Goal: Information Seeking & Learning: Learn about a topic

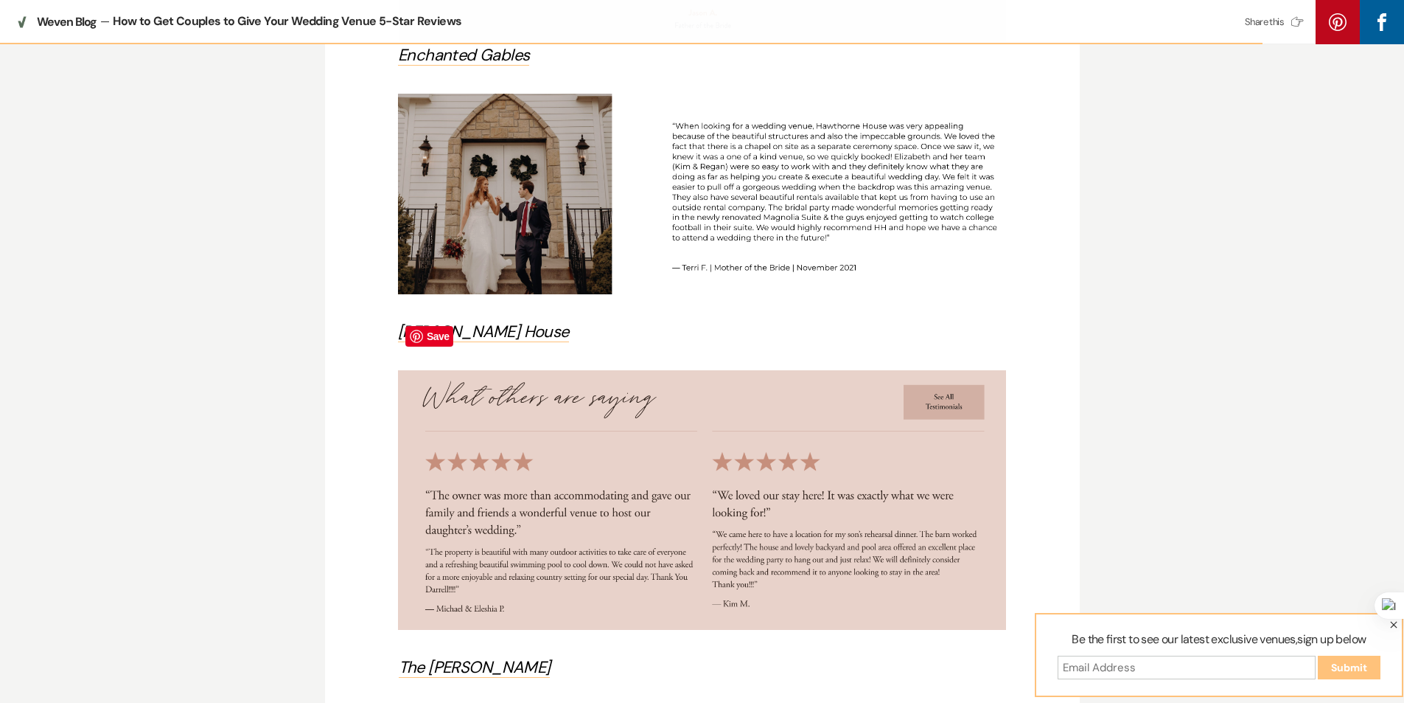
scroll to position [2973, 0]
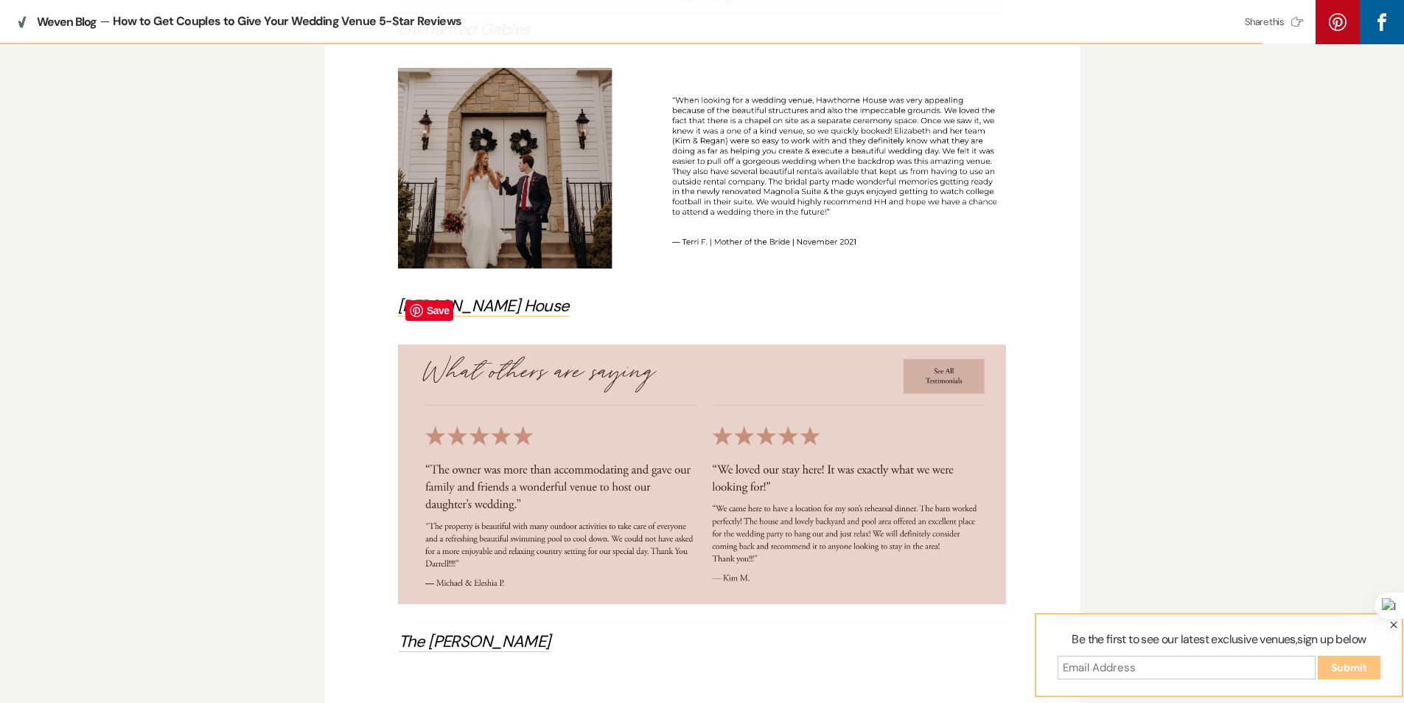
click at [782, 383] on img at bounding box center [702, 473] width 608 height 259
click at [630, 461] on img at bounding box center [702, 473] width 608 height 259
click at [1380, 599] on div at bounding box center [1386, 605] width 35 height 27
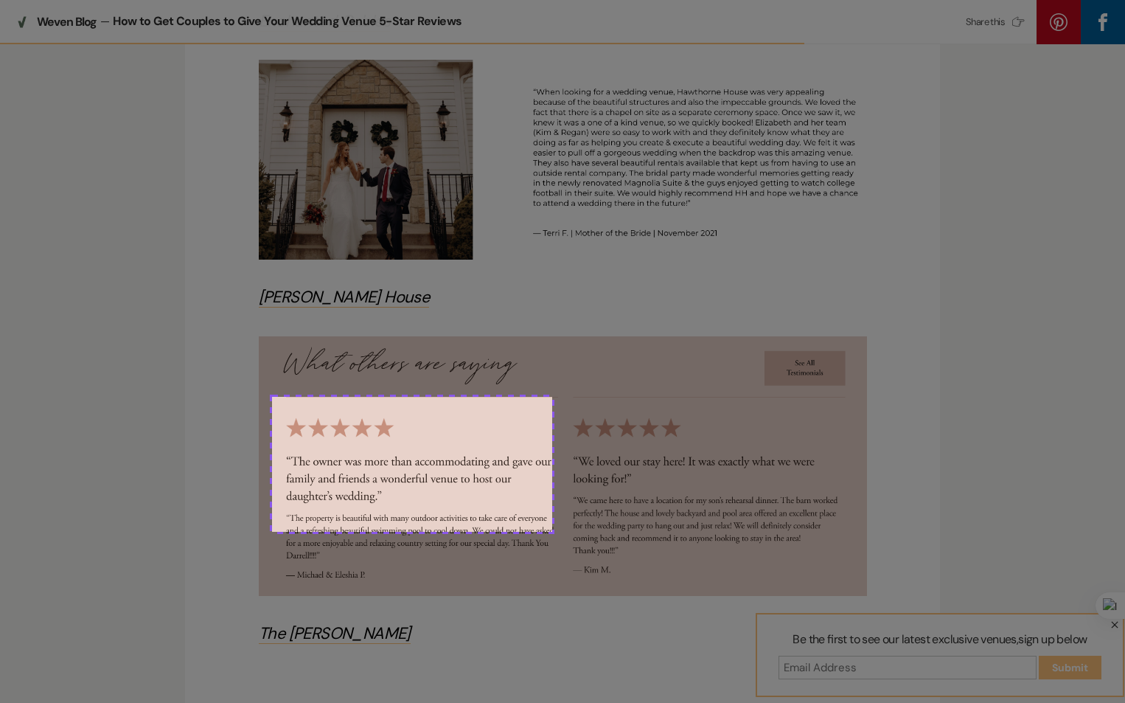
drag, startPoint x: 272, startPoint y: 397, endPoint x: 552, endPoint y: 531, distance: 310.9
click at [552, 531] on div at bounding box center [562, 351] width 1125 height 703
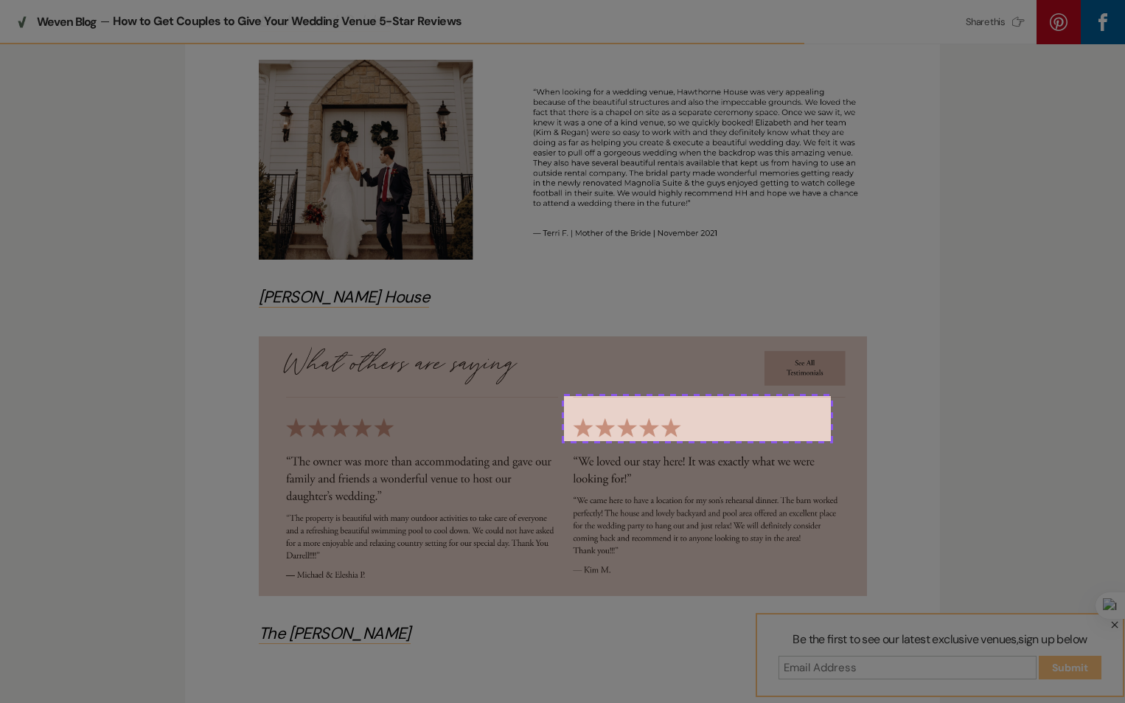
drag, startPoint x: 564, startPoint y: 396, endPoint x: 831, endPoint y: 441, distance: 270.6
click at [831, 441] on div at bounding box center [562, 351] width 1125 height 703
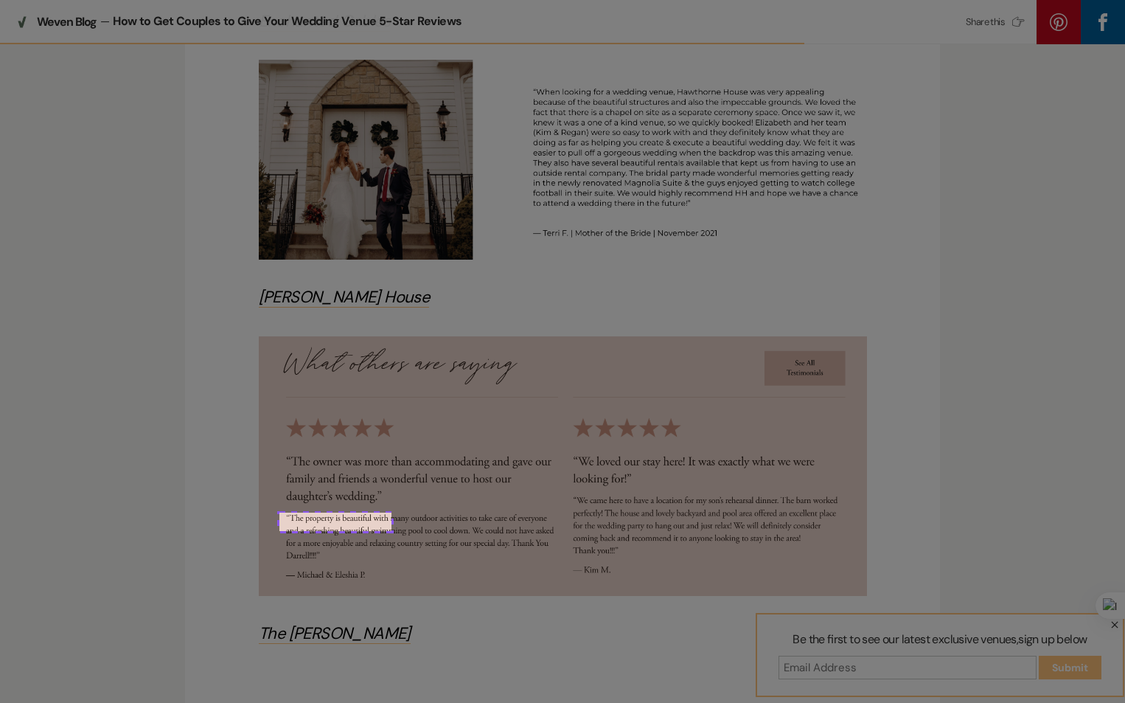
drag, startPoint x: 279, startPoint y: 512, endPoint x: 417, endPoint y: 534, distance: 139.5
click at [417, 534] on div at bounding box center [562, 351] width 1125 height 703
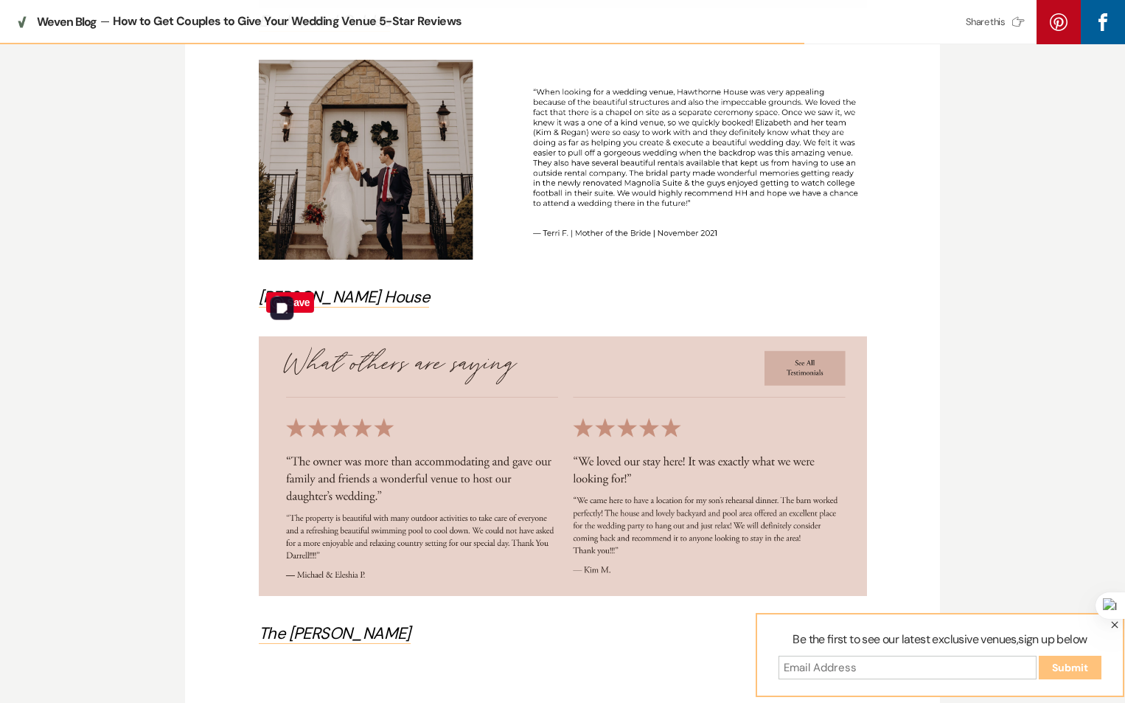
click at [695, 384] on img at bounding box center [563, 465] width 608 height 259
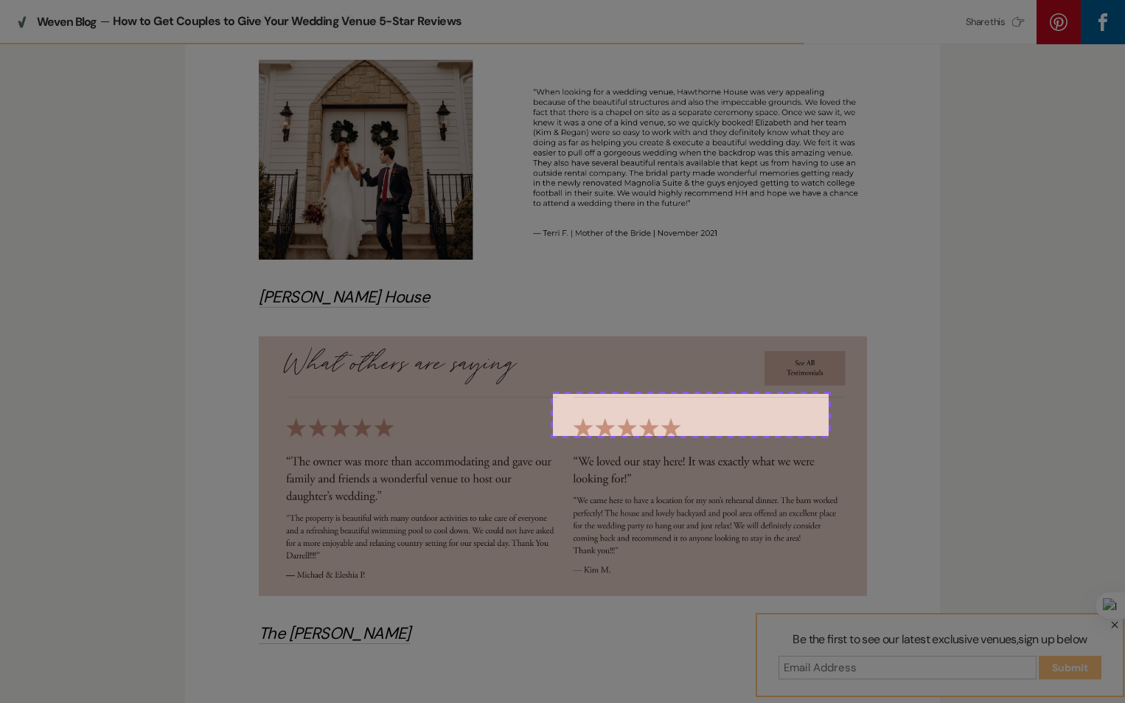
drag, startPoint x: 553, startPoint y: 394, endPoint x: 829, endPoint y: 436, distance: 278.9
click at [829, 436] on div at bounding box center [562, 351] width 1125 height 703
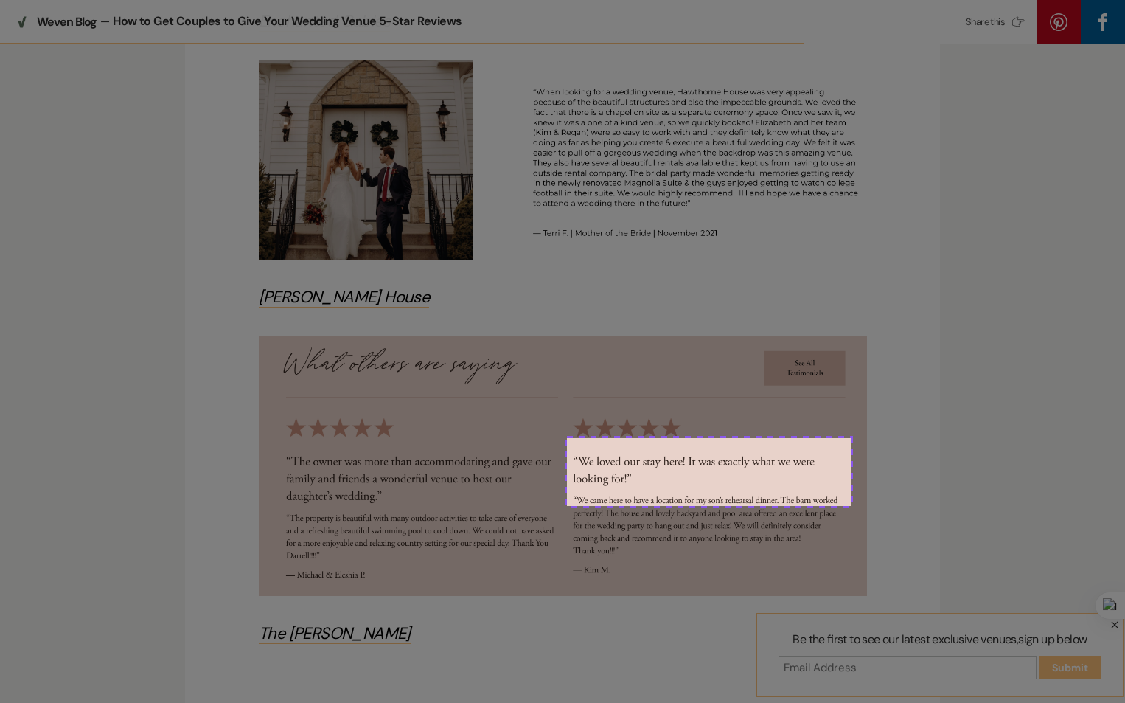
drag, startPoint x: 567, startPoint y: 438, endPoint x: 851, endPoint y: 505, distance: 292.3
click at [851, 505] on div at bounding box center [562, 351] width 1125 height 703
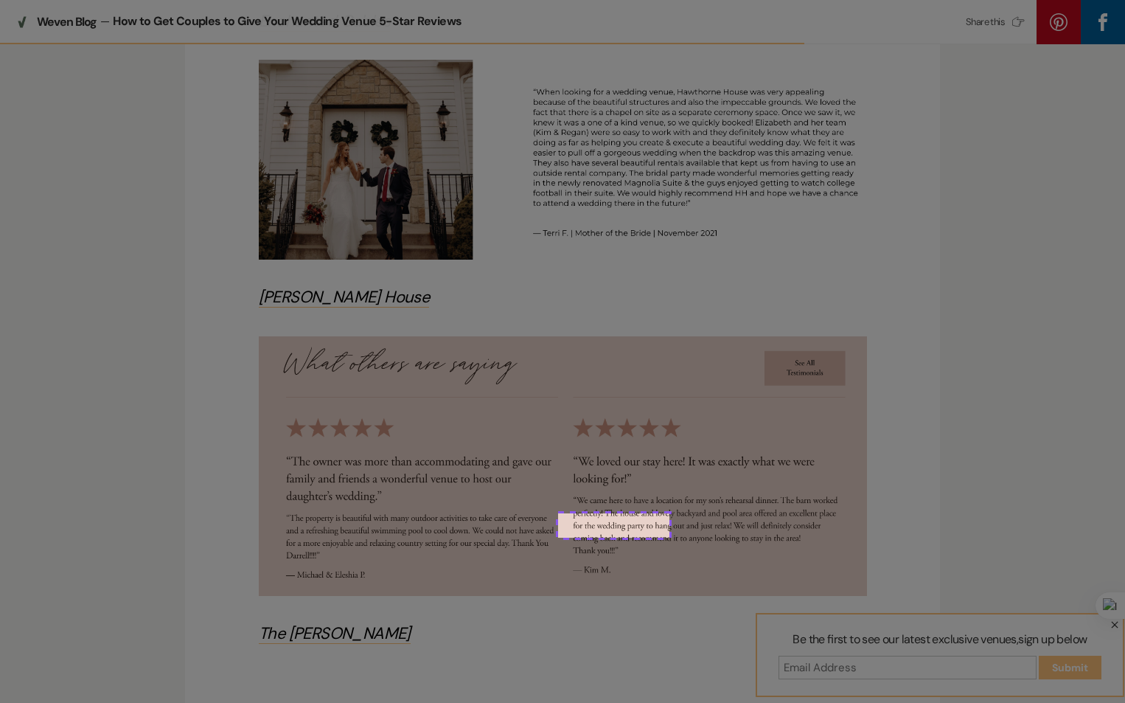
drag, startPoint x: 558, startPoint y: 513, endPoint x: 669, endPoint y: 537, distance: 113.9
click at [669, 537] on div at bounding box center [562, 351] width 1125 height 703
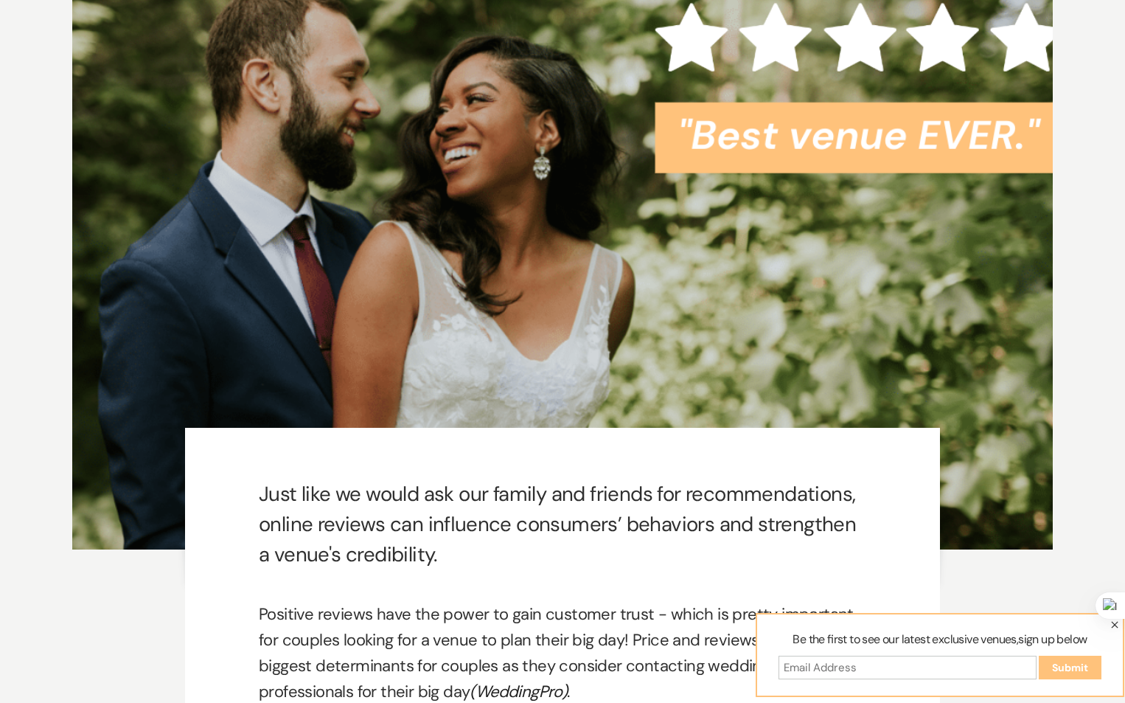
scroll to position [0, 0]
